Goal: Navigation & Orientation: Find specific page/section

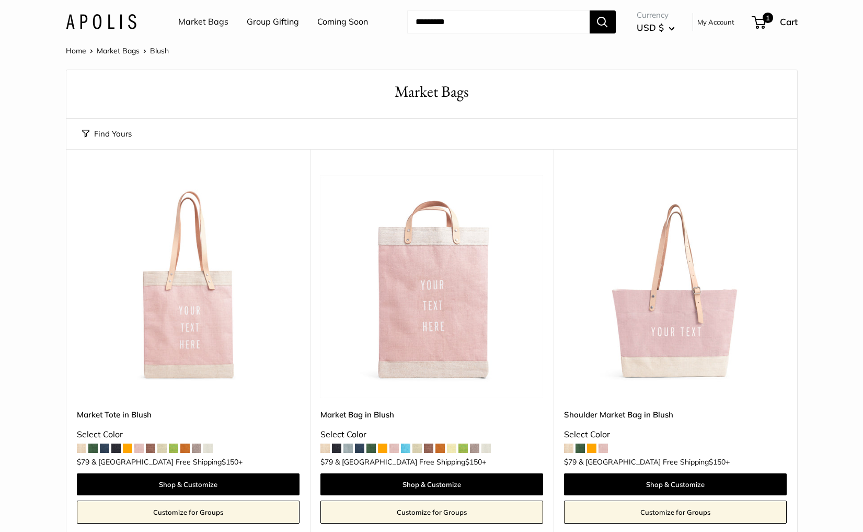
click at [219, 25] on link "Market Bags" at bounding box center [203, 22] width 50 height 16
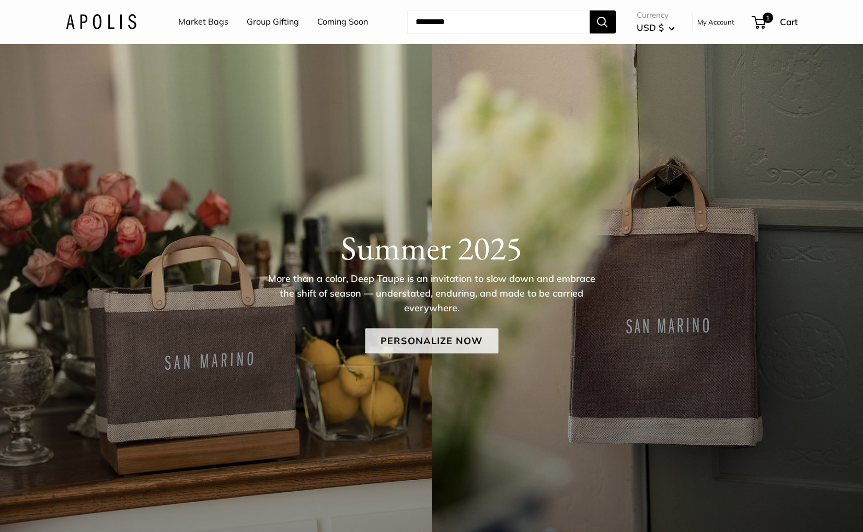
click at [395, 335] on link "Personalize Now" at bounding box center [431, 340] width 133 height 25
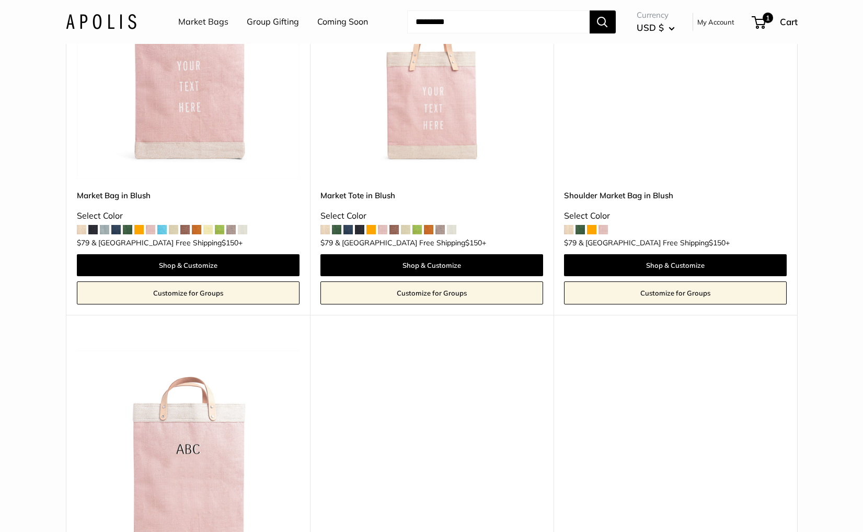
scroll to position [2976, 0]
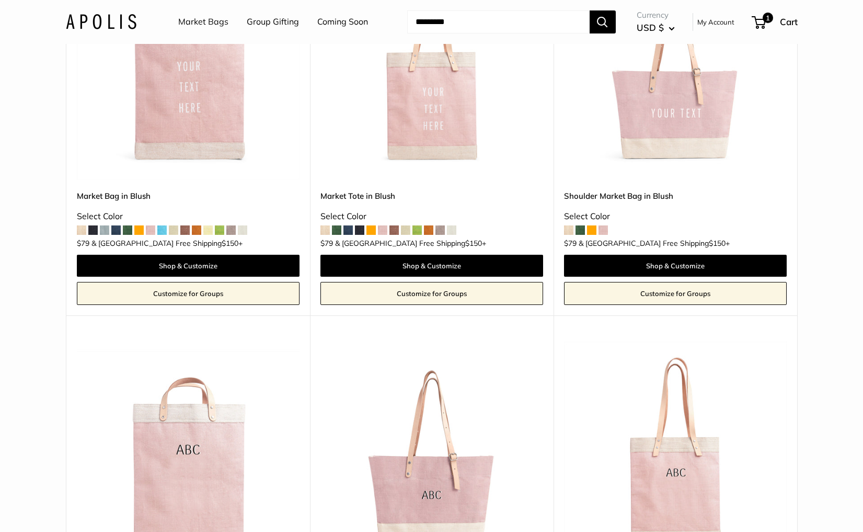
click at [220, 27] on link "Market Bags" at bounding box center [203, 22] width 50 height 16
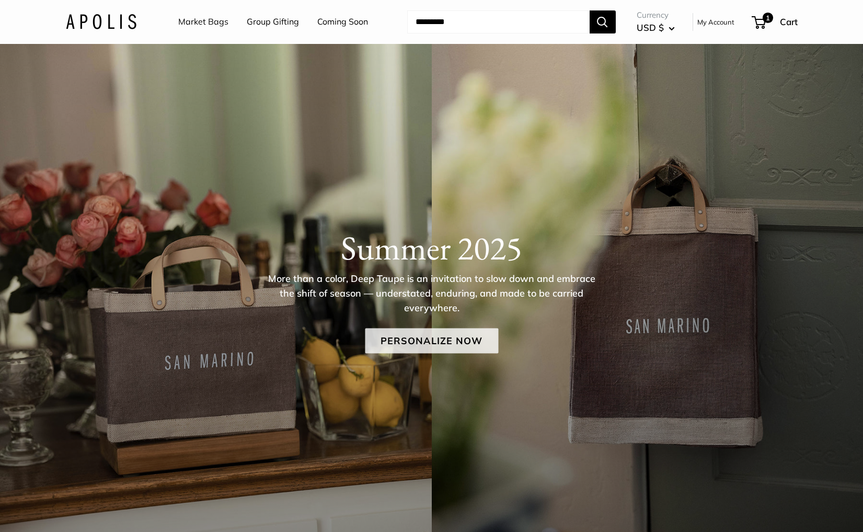
click at [386, 339] on link "Personalize Now" at bounding box center [431, 340] width 133 height 25
